Goal: Task Accomplishment & Management: Manage account settings

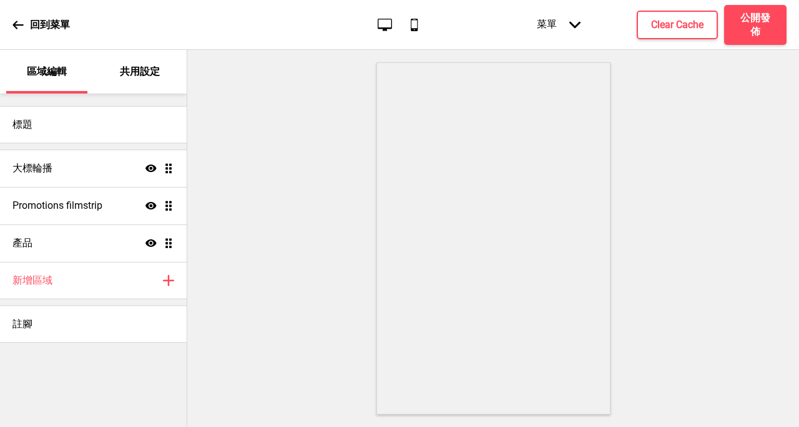
click at [379, 17] on icon "桌面" at bounding box center [384, 24] width 17 height 17
click at [137, 67] on p "共用設定" at bounding box center [140, 72] width 40 height 14
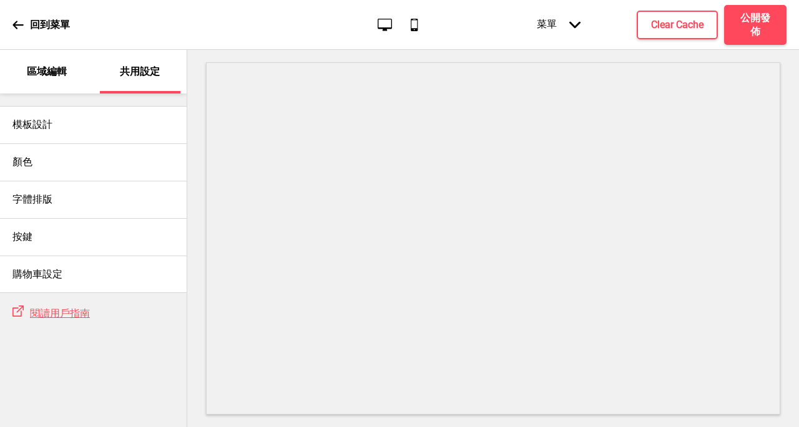
click at [34, 72] on p "區域編輯" at bounding box center [47, 72] width 40 height 14
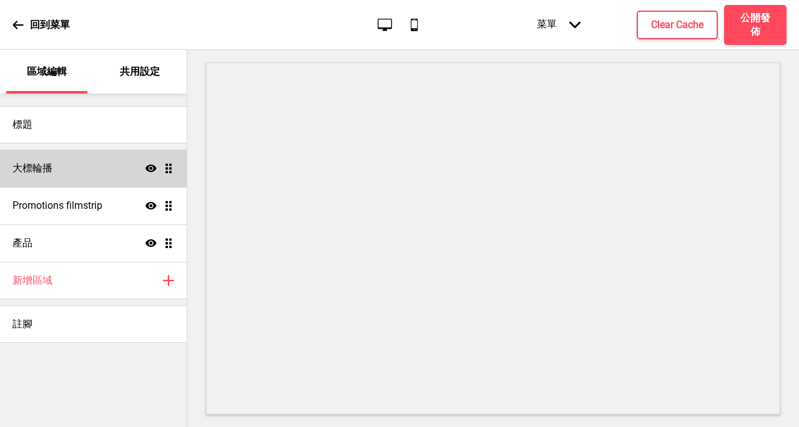
click at [15, 169] on h4 "大標輪播" at bounding box center [32, 169] width 40 height 14
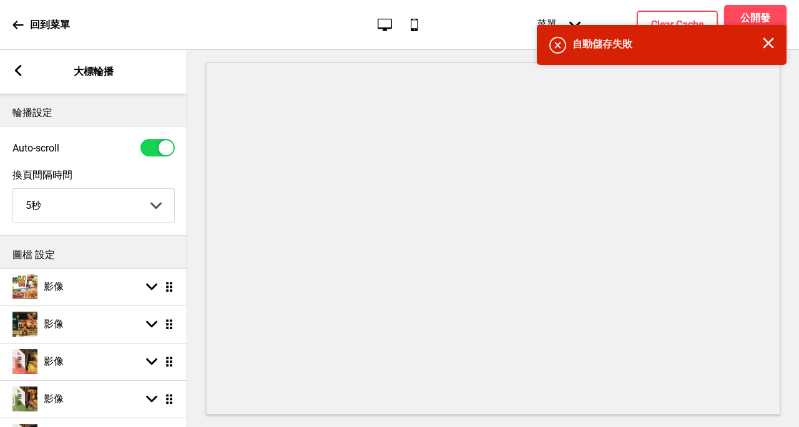
scroll to position [125, 0]
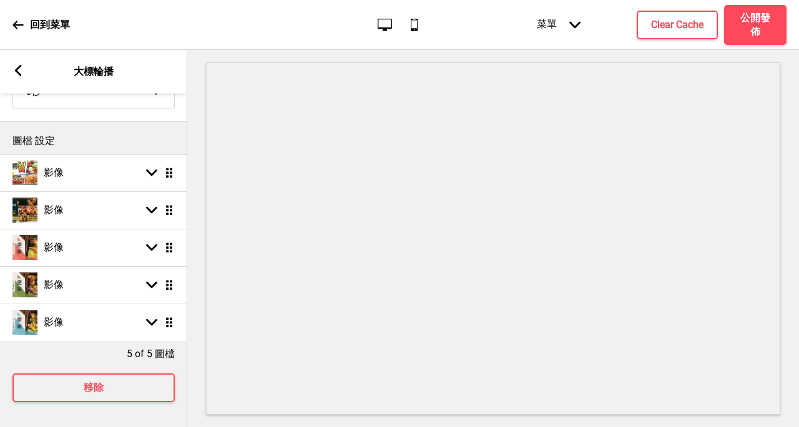
click at [15, 69] on rect at bounding box center [17, 70] width 11 height 11
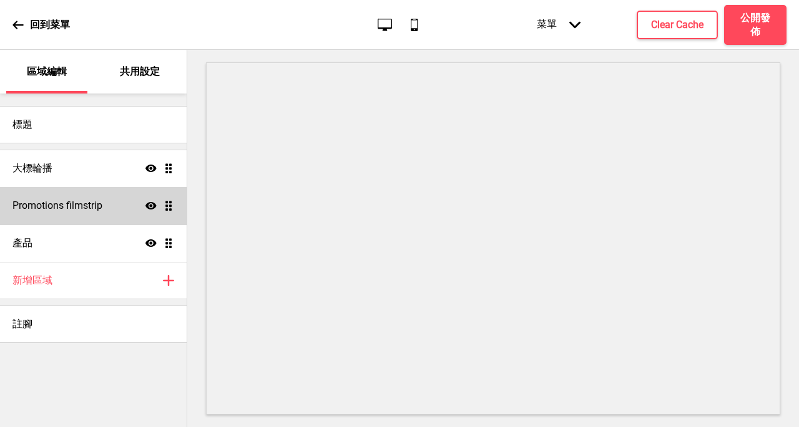
click at [87, 204] on h4 "Promotions filmstrip" at bounding box center [57, 206] width 90 height 14
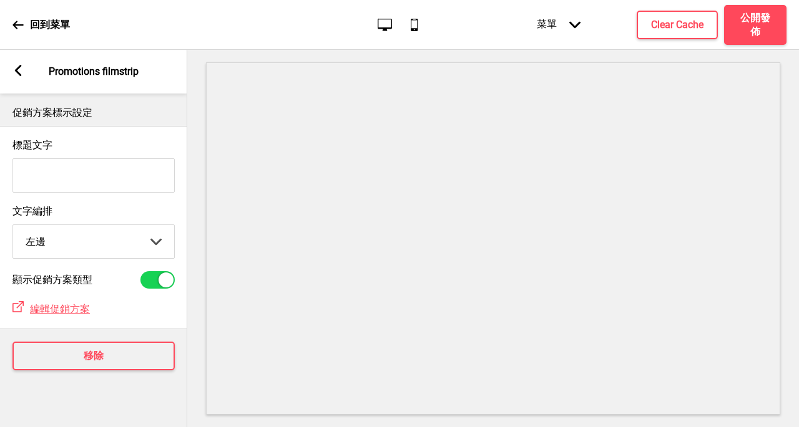
click at [4, 61] on div "箭頭left Promotions filmstrip" at bounding box center [93, 72] width 187 height 44
click at [18, 74] on icon at bounding box center [18, 70] width 7 height 11
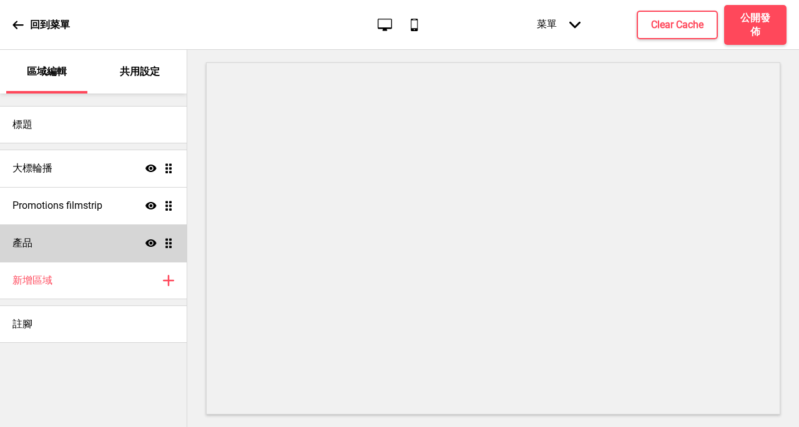
click at [29, 241] on h4 "產品" at bounding box center [22, 243] width 20 height 14
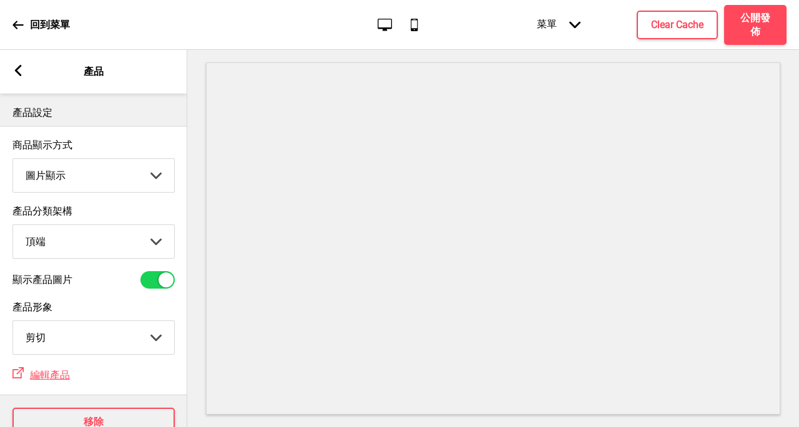
scroll to position [47, 0]
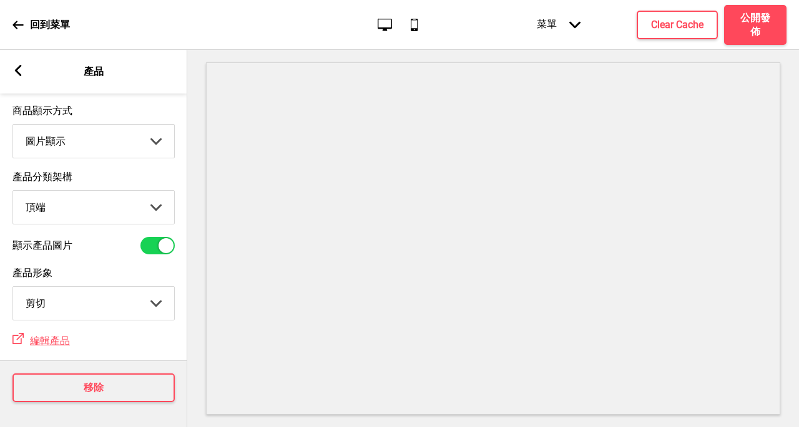
click at [16, 71] on icon at bounding box center [18, 70] width 7 height 11
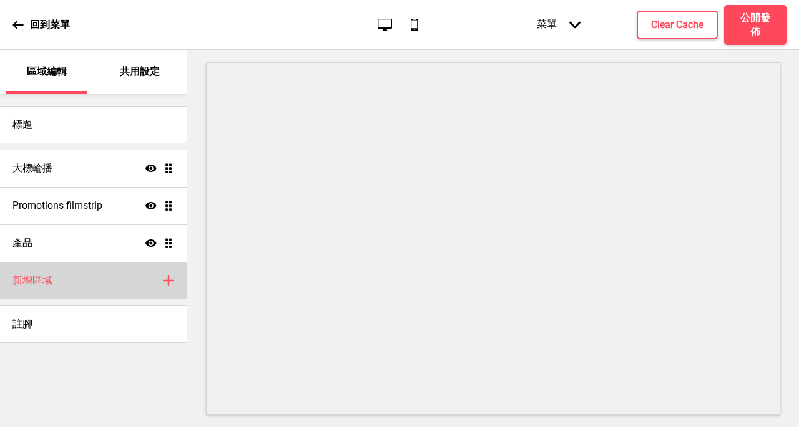
click at [57, 274] on div "新增區域 加上" at bounding box center [93, 280] width 187 height 37
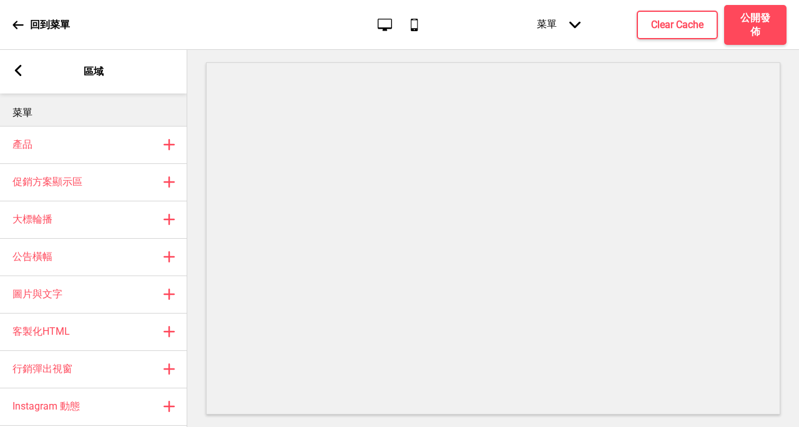
click at [16, 69] on icon at bounding box center [18, 70] width 7 height 11
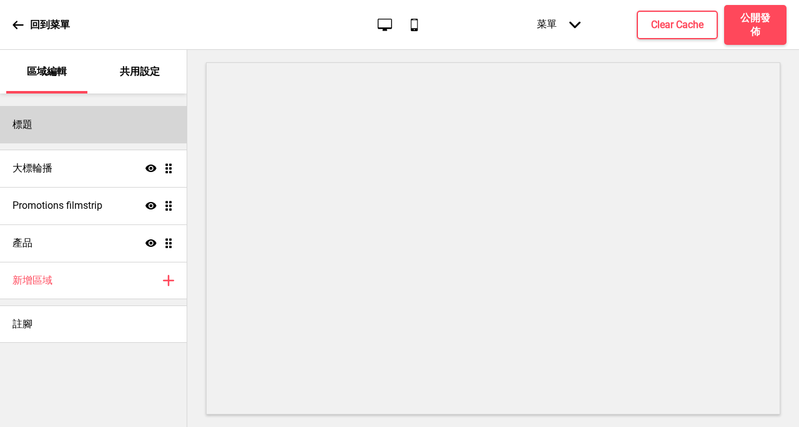
click at [21, 122] on h4 "標題" at bounding box center [22, 125] width 20 height 14
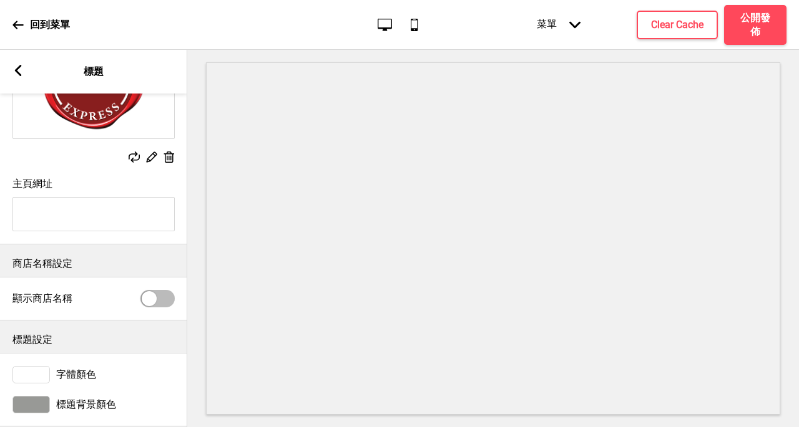
scroll to position [163, 0]
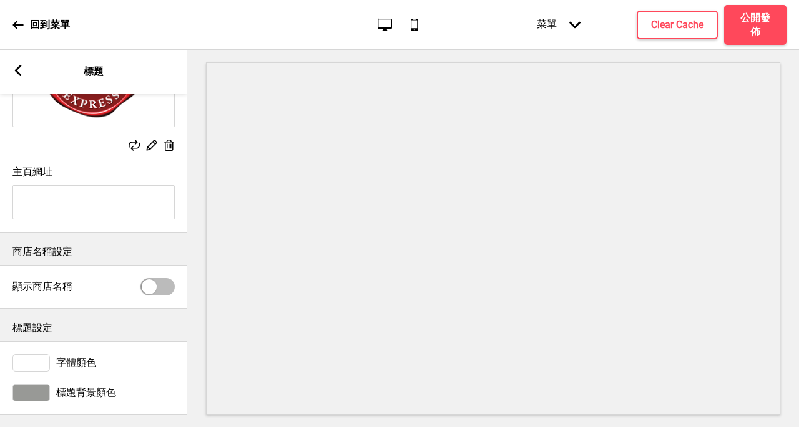
click at [160, 278] on div at bounding box center [157, 286] width 34 height 17
checkbox input "true"
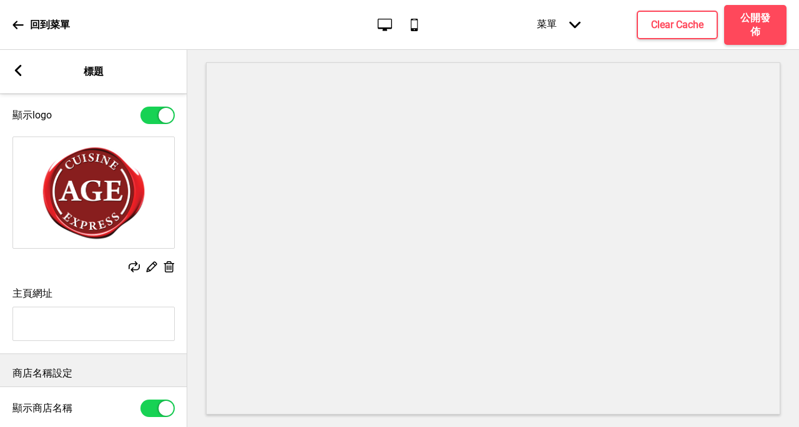
scroll to position [0, 0]
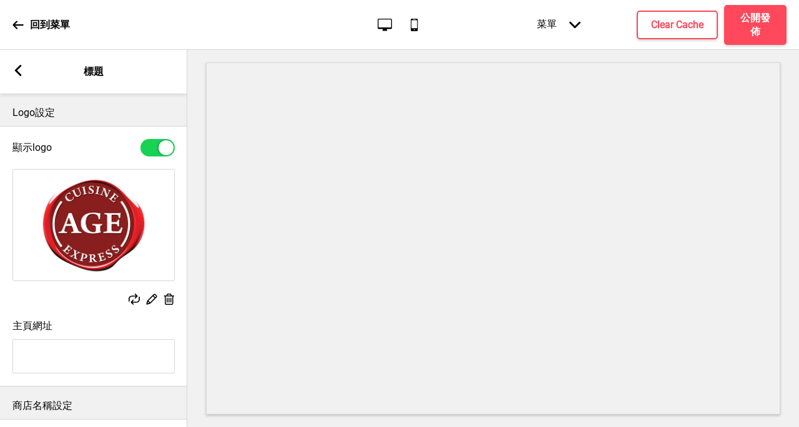
click at [17, 69] on icon at bounding box center [18, 70] width 7 height 11
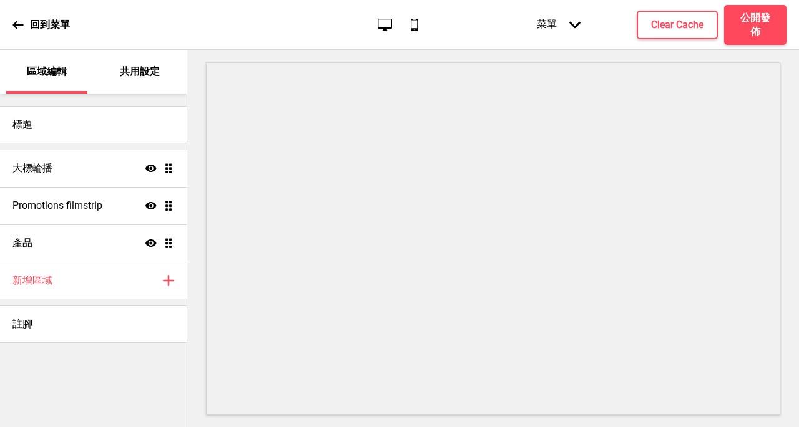
click at [45, 79] on div "區域編輯" at bounding box center [46, 72] width 81 height 44
click at [134, 68] on p "共用設定" at bounding box center [140, 72] width 40 height 14
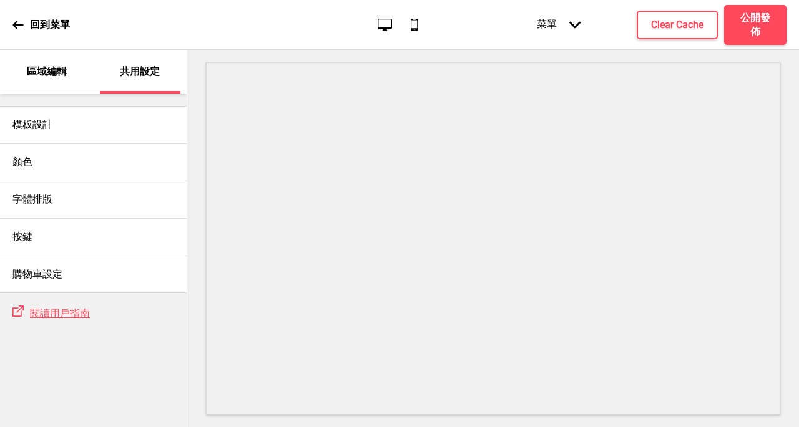
click at [35, 81] on div "區域編輯" at bounding box center [46, 72] width 81 height 44
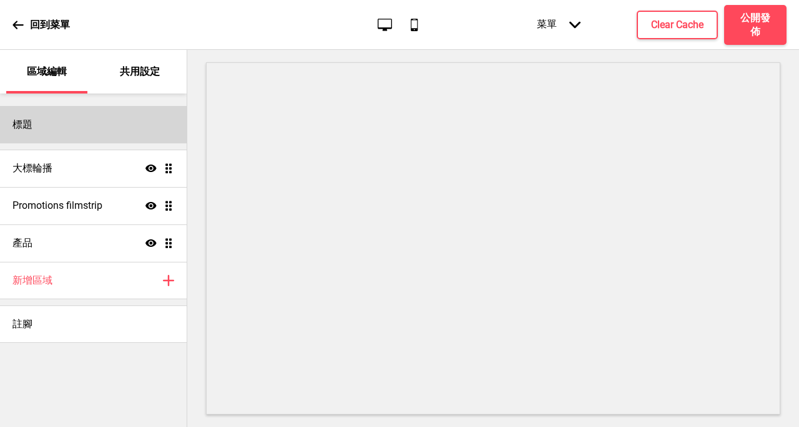
click at [57, 125] on div "標題" at bounding box center [93, 124] width 187 height 37
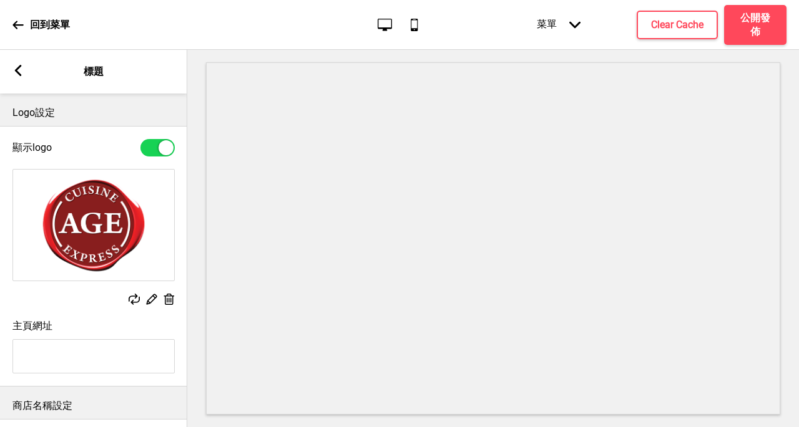
click at [17, 77] on div "箭頭left" at bounding box center [17, 72] width 11 height 14
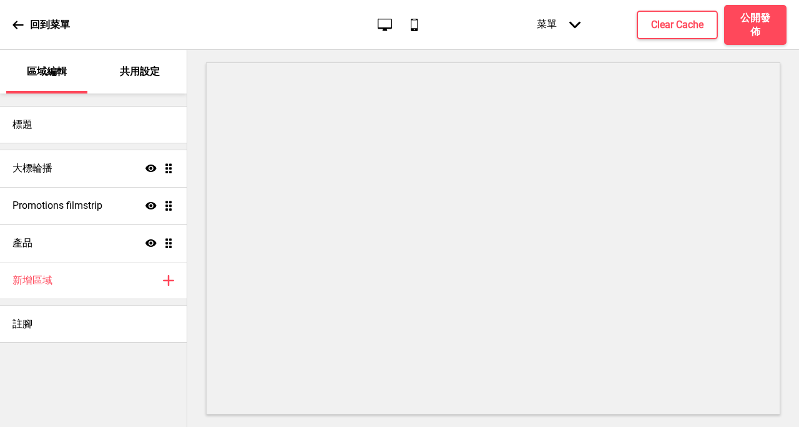
click at [13, 16] on div "回到菜單" at bounding box center [40, 25] width 57 height 34
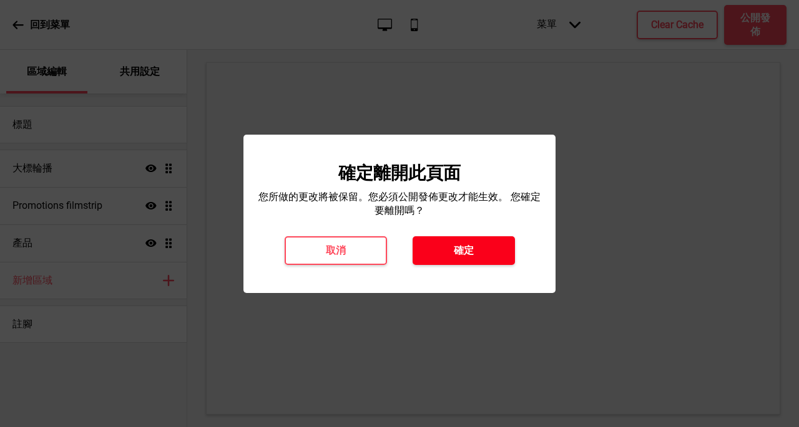
click at [475, 240] on button "確定" at bounding box center [463, 250] width 102 height 29
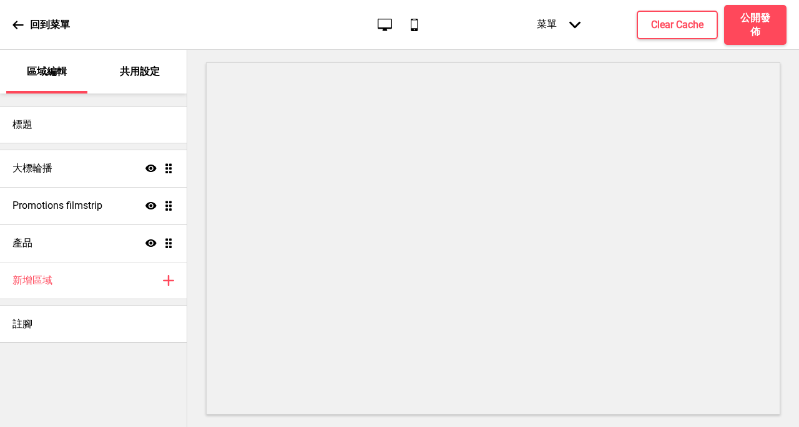
click at [12, 20] on icon at bounding box center [17, 24] width 11 height 11
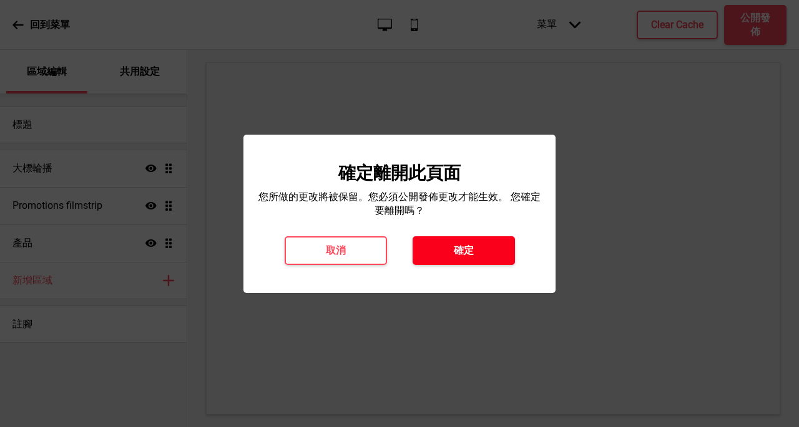
click at [483, 257] on button "確定" at bounding box center [463, 250] width 102 height 29
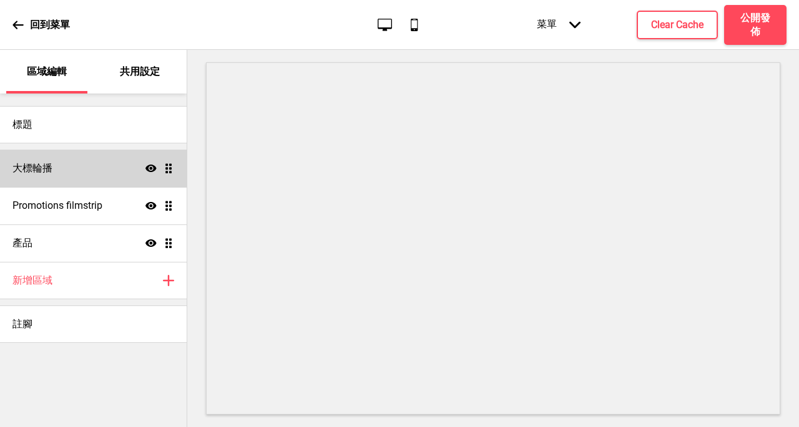
click at [37, 178] on div "大標輪播 顯示 拖曳" at bounding box center [93, 168] width 187 height 37
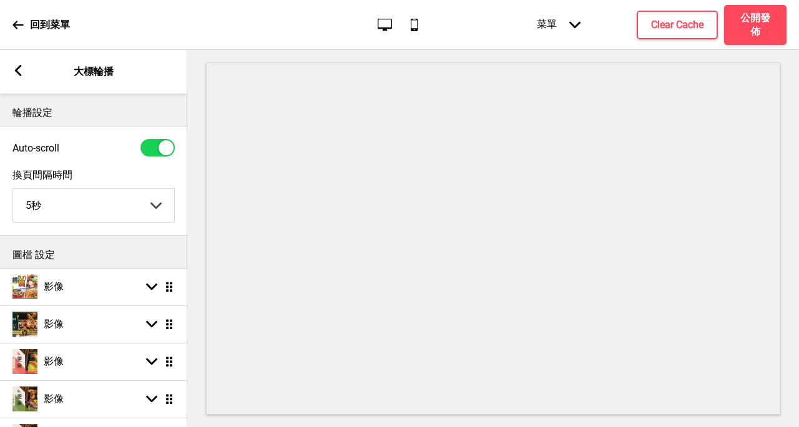
click at [15, 74] on rect at bounding box center [17, 70] width 11 height 11
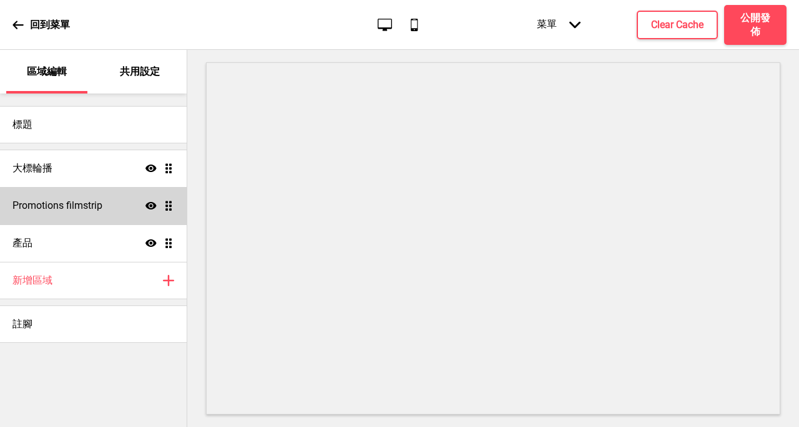
click at [76, 209] on h4 "Promotions filmstrip" at bounding box center [57, 206] width 90 height 14
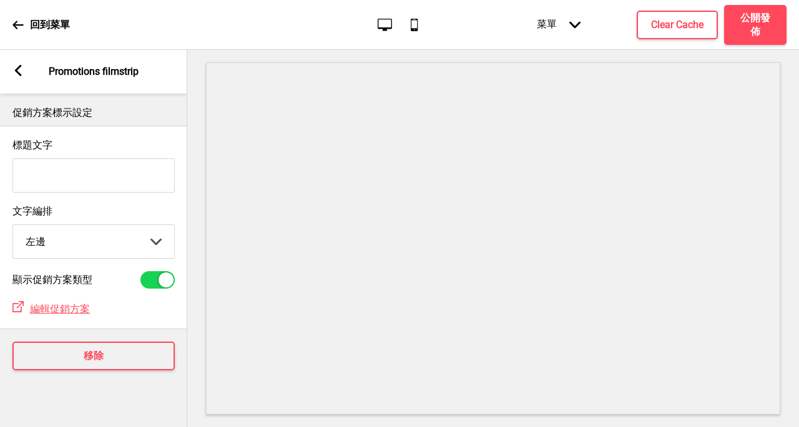
click at [12, 73] on rect at bounding box center [17, 70] width 11 height 11
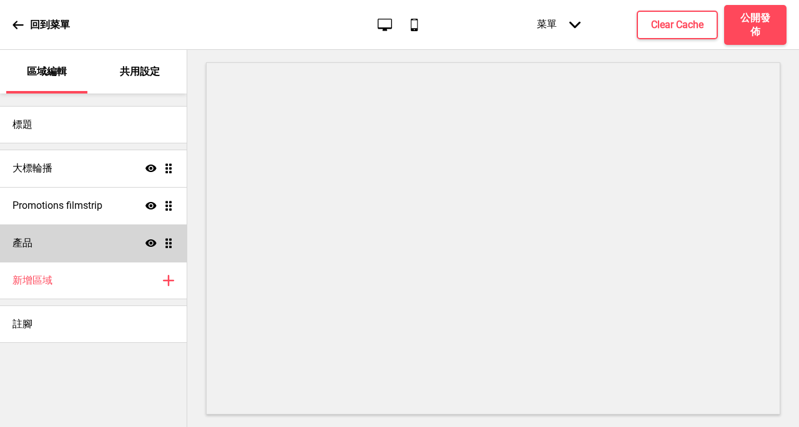
click at [69, 247] on div "產品 顯示 拖曳" at bounding box center [93, 243] width 187 height 37
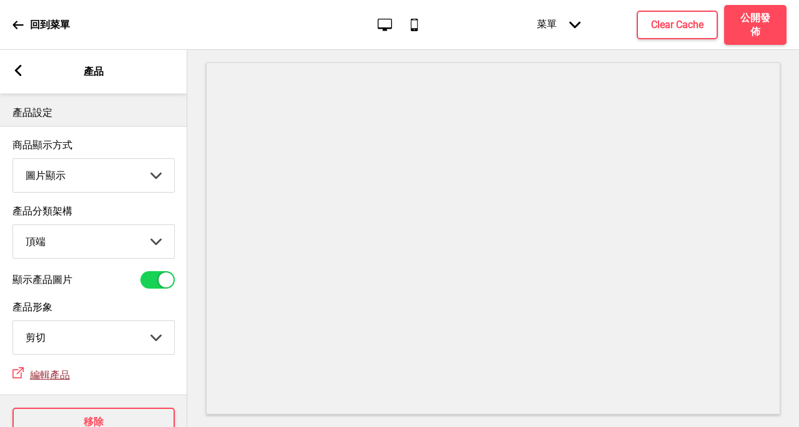
click at [39, 374] on span "編輯產品" at bounding box center [50, 375] width 40 height 12
